Goal: Navigation & Orientation: Find specific page/section

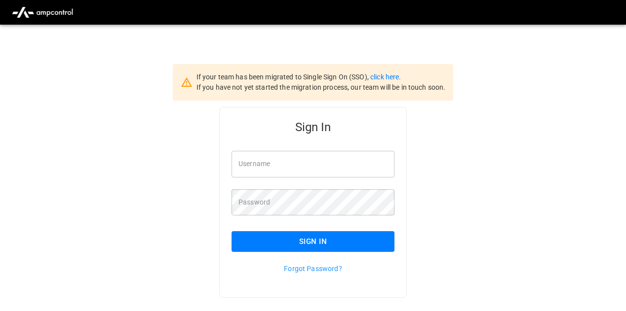
type input "**********"
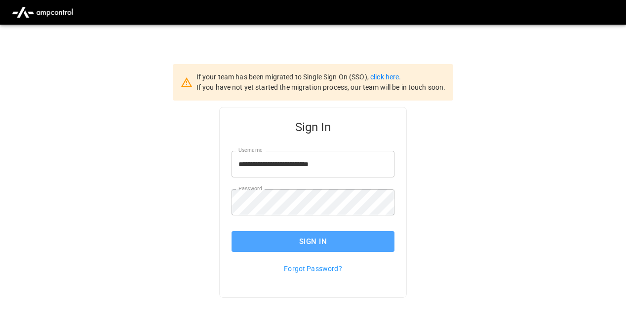
click at [261, 237] on button "Sign In" at bounding box center [312, 241] width 163 height 21
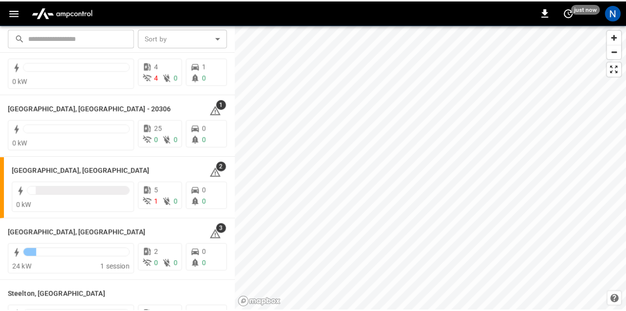
scroll to position [1238, 0]
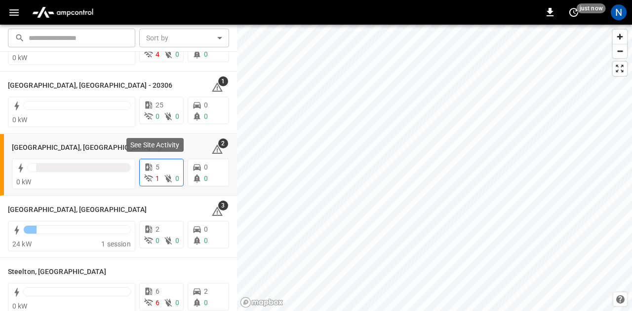
click at [147, 180] on icon at bounding box center [149, 179] width 10 height 10
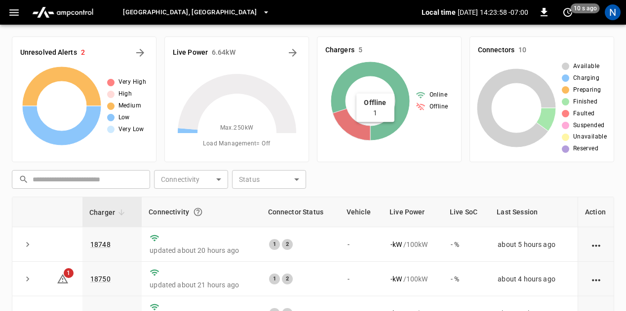
click at [356, 126] on icon at bounding box center [352, 125] width 38 height 32
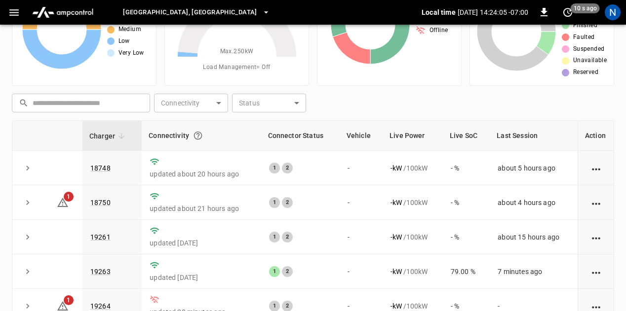
scroll to position [9, 0]
